Goal: Transaction & Acquisition: Subscribe to service/newsletter

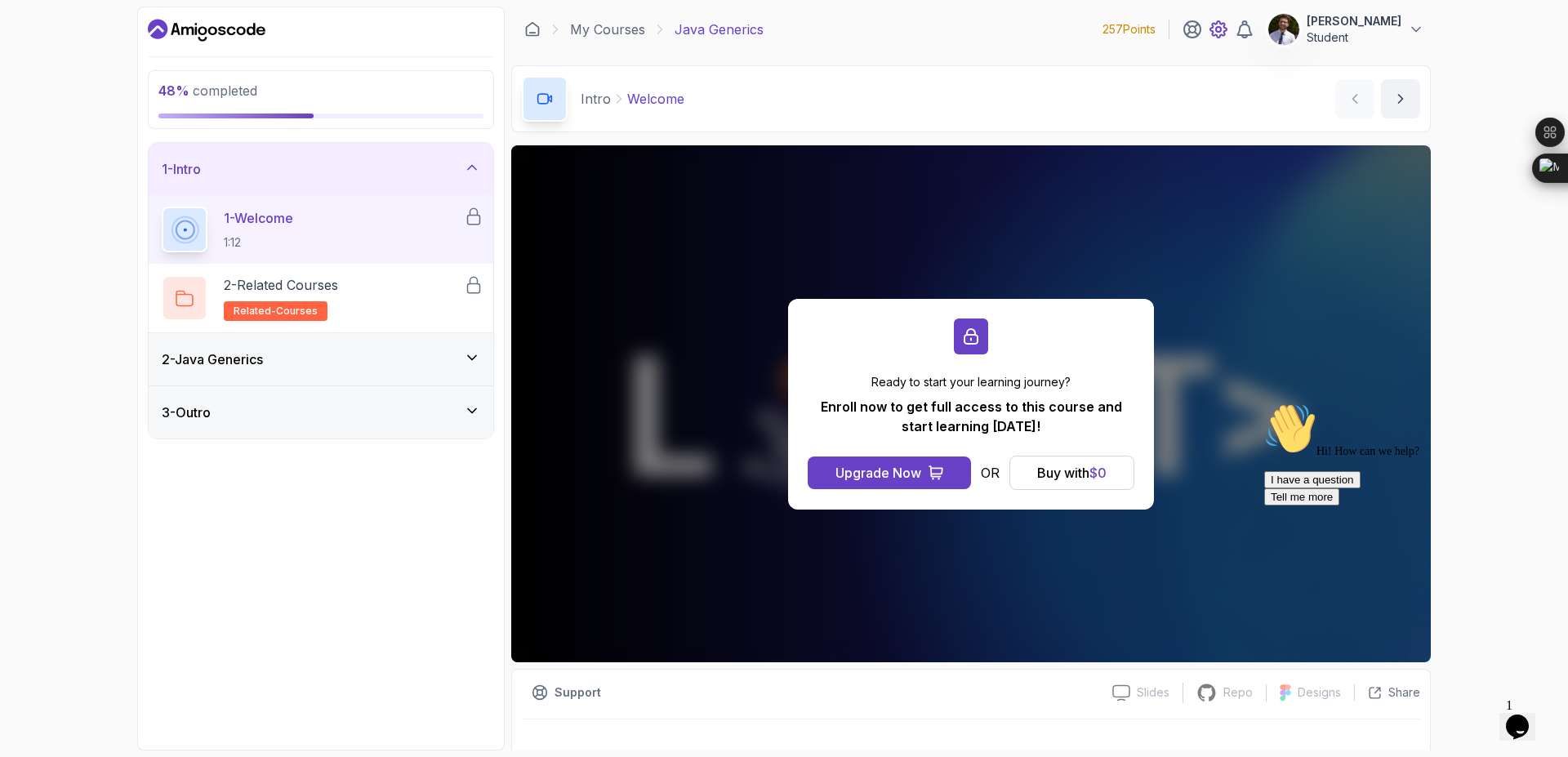
click at [1226, 36] on icon at bounding box center [1217, 29] width 16 height 16
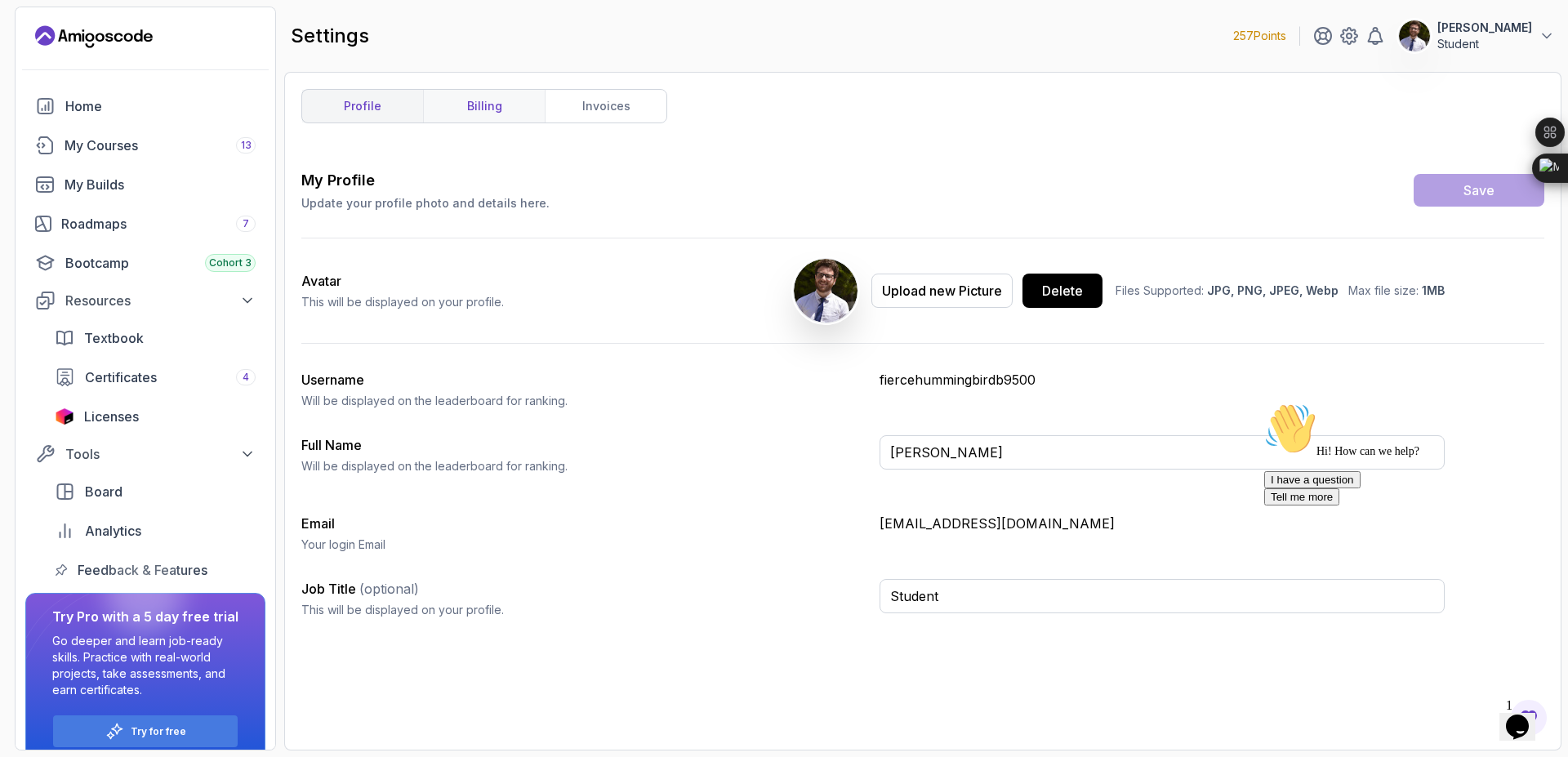
click at [499, 95] on link "billing" at bounding box center [483, 106] width 121 height 32
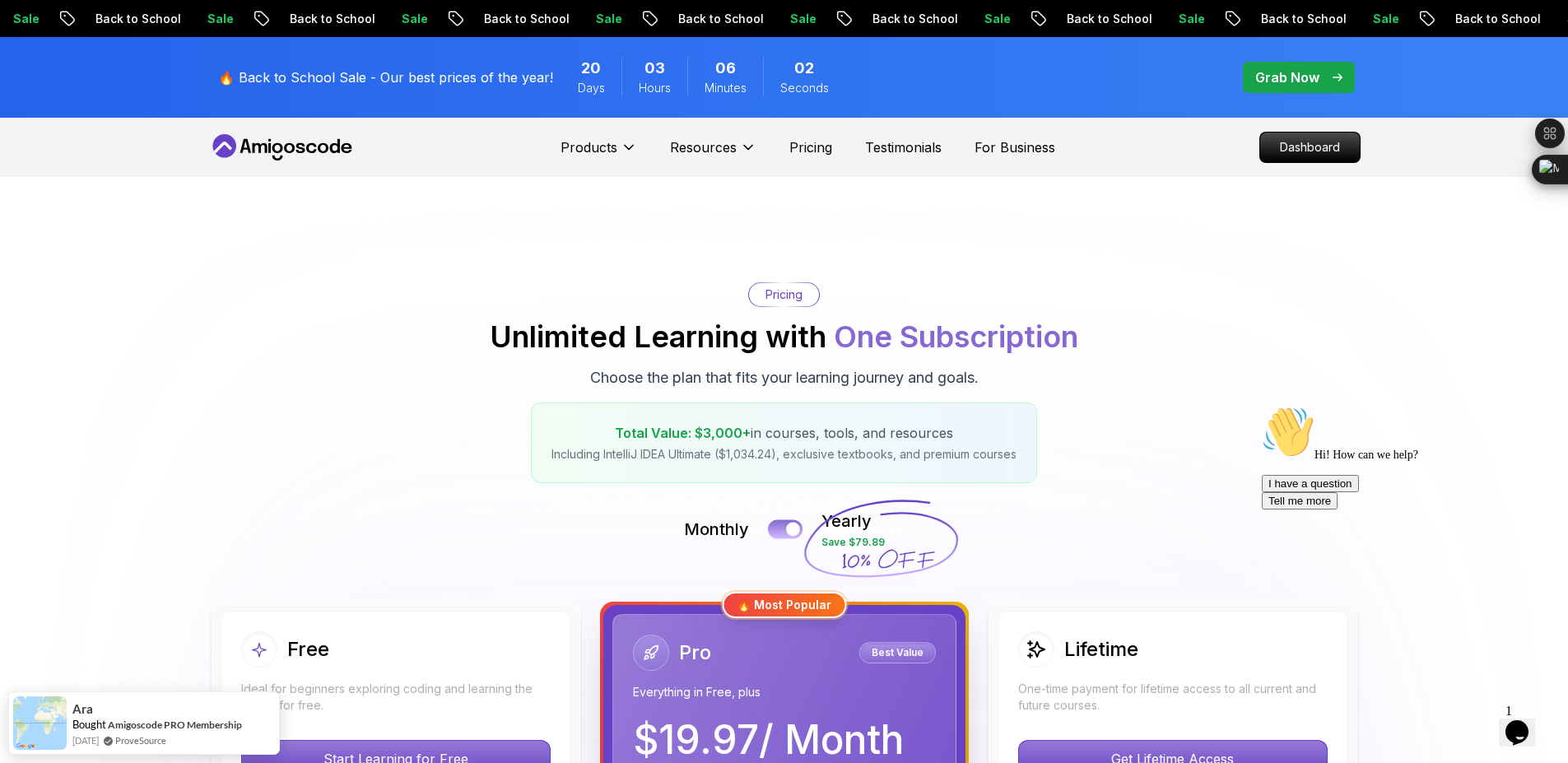
click at [794, 531] on div at bounding box center [793, 530] width 14 height 14
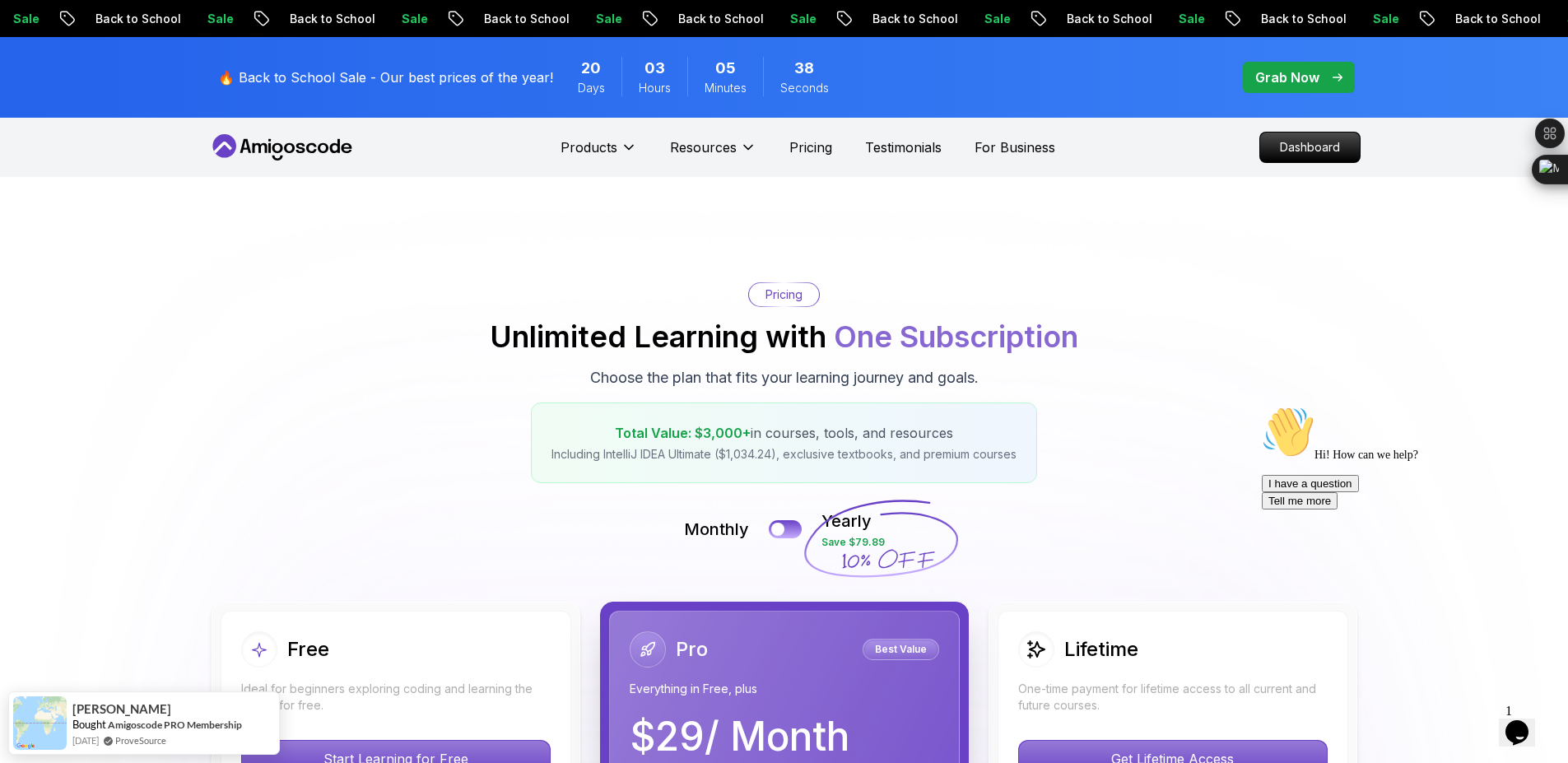
click at [1267, 83] on p "Grab Now" at bounding box center [1287, 77] width 65 height 20
click at [1309, 92] on span "pre-order" at bounding box center [1298, 77] width 112 height 31
click at [1311, 66] on span "pre-order" at bounding box center [1298, 77] width 112 height 31
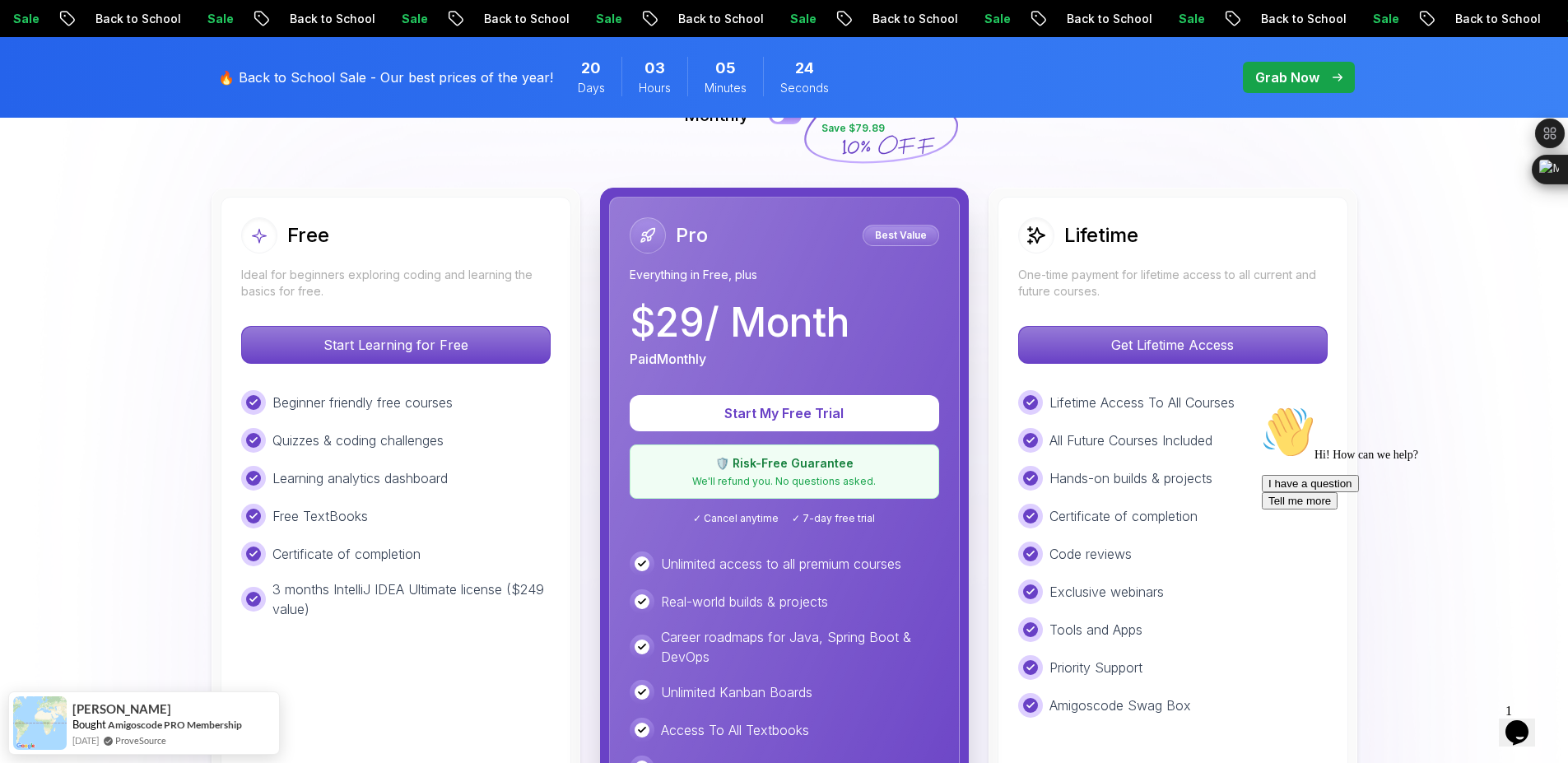
scroll to position [354, 0]
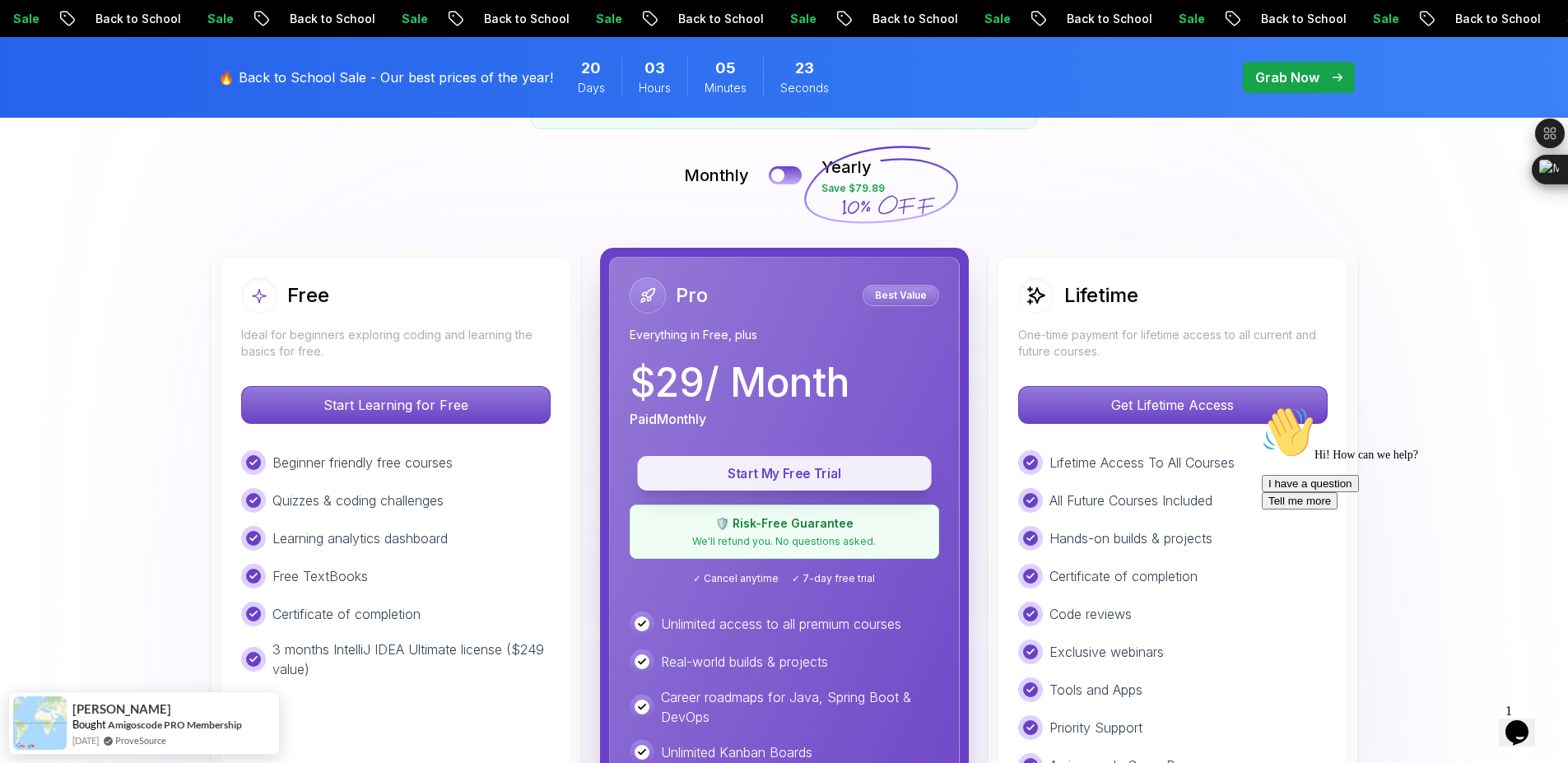
click at [886, 477] on p "Start My Free Trial" at bounding box center [784, 474] width 257 height 19
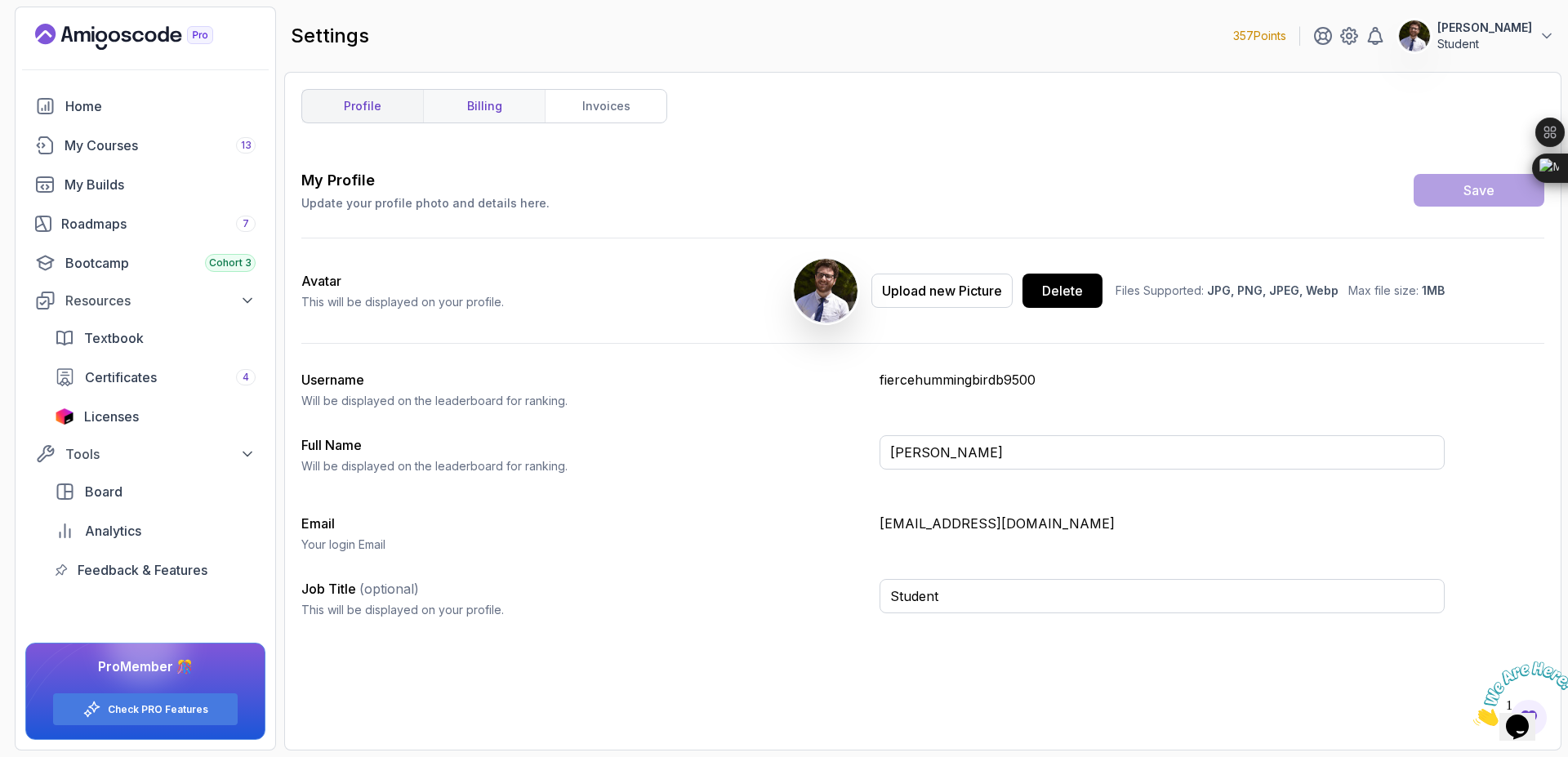
click at [491, 109] on link "billing" at bounding box center [483, 106] width 121 height 32
